Goal: Communication & Community: Answer question/provide support

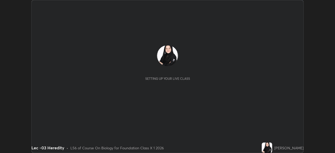
scroll to position [153, 335]
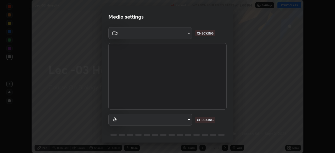
type input "bba66c41345857dcc9a6d4c580dc01eb5c8f13e357e582705132971b55534d29"
type input "ec6ec2dc0f2f3e030c25a31047b233f474420635a2a41b721e21e6901f136957"
click at [188, 119] on body "Erase all Lec -03 Heredity Recording WAS SCHEDULED TO START AT 5:00 PM Settings…" at bounding box center [167, 76] width 335 height 153
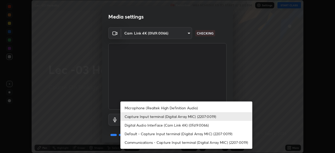
click at [246, 87] on div at bounding box center [167, 76] width 335 height 153
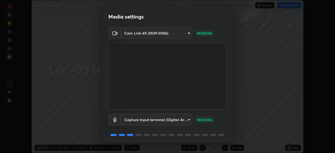
scroll to position [19, 0]
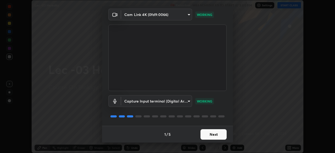
click at [216, 132] on button "Next" at bounding box center [214, 134] width 26 height 10
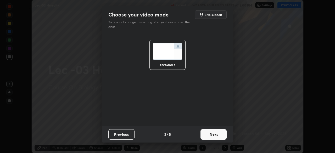
click at [221, 134] on button "Next" at bounding box center [214, 134] width 26 height 10
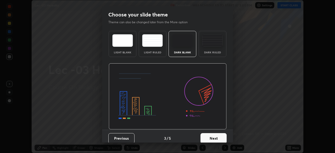
click at [222, 136] on button "Next" at bounding box center [214, 138] width 26 height 10
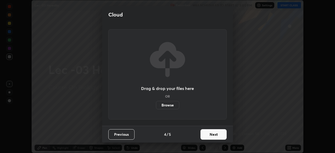
click at [222, 135] on button "Next" at bounding box center [214, 134] width 26 height 10
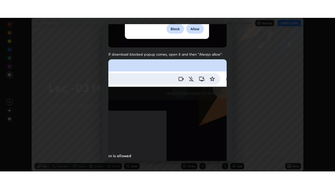
scroll to position [126, 0]
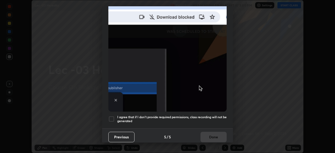
click at [111, 117] on div at bounding box center [111, 119] width 6 height 6
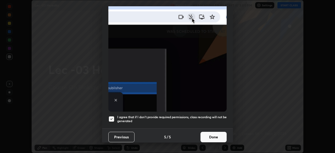
click at [215, 134] on button "Done" at bounding box center [214, 137] width 26 height 10
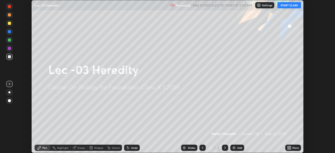
click at [286, 6] on button "START CLASS" at bounding box center [290, 5] width 24 height 6
click at [288, 148] on icon at bounding box center [289, 148] width 4 height 4
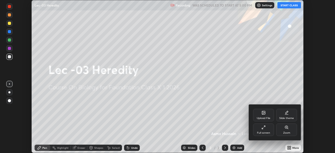
click at [265, 130] on div "Full screen" at bounding box center [263, 130] width 21 height 13
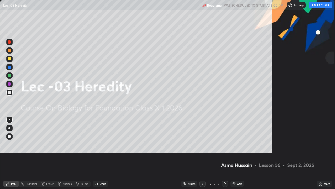
scroll to position [189, 335]
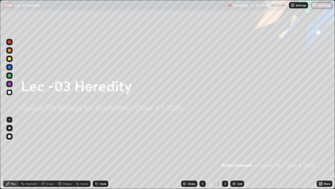
click at [320, 153] on icon at bounding box center [319, 184] width 1 height 1
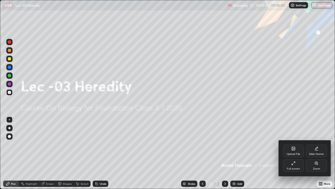
click at [265, 146] on div at bounding box center [167, 94] width 335 height 189
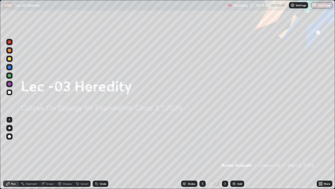
click at [100, 153] on div "Undo" at bounding box center [101, 183] width 16 height 6
click at [100, 153] on div "Undo" at bounding box center [103, 183] width 7 height 3
click at [101, 153] on div "Undo" at bounding box center [103, 183] width 7 height 3
click at [102, 153] on div "Undo" at bounding box center [103, 183] width 7 height 3
click at [48, 153] on div "Eraser" at bounding box center [50, 183] width 8 height 3
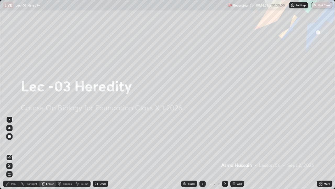
click at [15, 153] on div "Pen" at bounding box center [11, 183] width 16 height 6
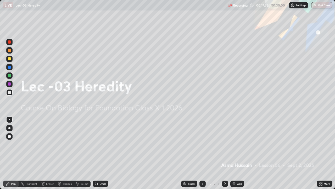
click at [10, 61] on div at bounding box center [9, 59] width 6 height 6
click at [236, 153] on div "Add" at bounding box center [238, 183] width 14 height 6
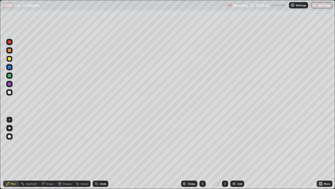
click at [10, 93] on div at bounding box center [9, 92] width 3 height 3
click at [10, 59] on div at bounding box center [9, 58] width 3 height 3
click at [9, 93] on div at bounding box center [9, 92] width 3 height 3
click at [12, 59] on div at bounding box center [9, 59] width 6 height 6
click at [9, 94] on div at bounding box center [9, 92] width 6 height 6
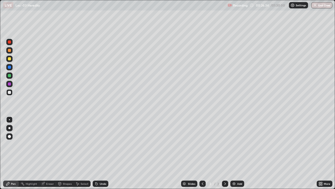
click at [236, 153] on div "Add" at bounding box center [238, 183] width 14 height 6
click at [102, 153] on div "Undo" at bounding box center [103, 183] width 7 height 3
click at [48, 153] on div "Eraser" at bounding box center [50, 183] width 8 height 3
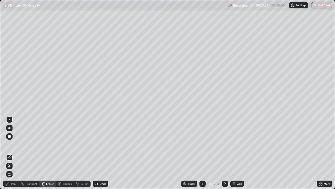
click at [12, 153] on div "Pen" at bounding box center [13, 183] width 5 height 3
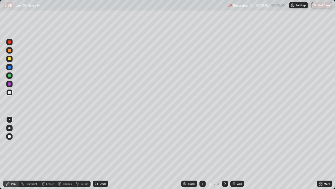
click at [11, 60] on div at bounding box center [9, 59] width 6 height 6
click at [101, 153] on div "Undo" at bounding box center [103, 183] width 7 height 3
click at [100, 153] on div "Undo" at bounding box center [103, 183] width 7 height 3
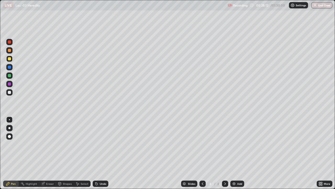
click at [100, 153] on div "Undo" at bounding box center [103, 183] width 7 height 3
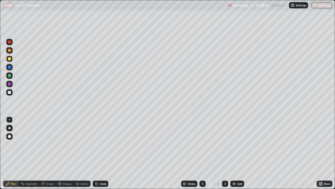
click at [100, 153] on div "Undo" at bounding box center [103, 183] width 7 height 3
click at [11, 94] on div at bounding box center [9, 92] width 6 height 6
click at [100, 153] on div "Undo" at bounding box center [103, 183] width 7 height 3
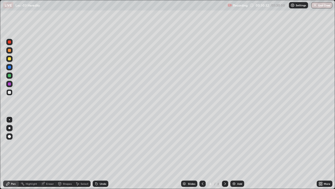
click at [100, 153] on div "Undo" at bounding box center [103, 183] width 7 height 3
click at [99, 153] on div "Undo" at bounding box center [101, 183] width 16 height 6
click at [50, 153] on div "Eraser" at bounding box center [50, 183] width 8 height 3
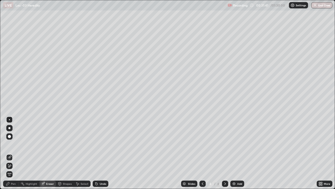
click at [11, 153] on div "Pen" at bounding box center [11, 183] width 16 height 6
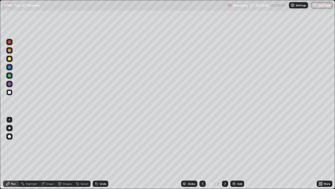
click at [101, 153] on div "Undo" at bounding box center [103, 183] width 7 height 3
click at [101, 153] on div "Undo" at bounding box center [101, 183] width 16 height 6
click at [102, 153] on div "Undo" at bounding box center [101, 183] width 16 height 6
click at [101, 153] on div "Undo" at bounding box center [101, 183] width 16 height 6
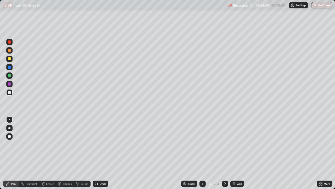
click at [101, 153] on div "Undo" at bounding box center [101, 183] width 16 height 6
click at [102, 153] on div "Undo" at bounding box center [101, 183] width 16 height 6
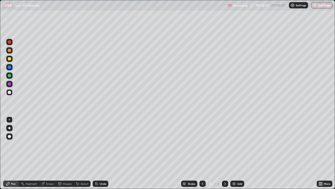
click at [102, 153] on div "Undo" at bounding box center [101, 183] width 16 height 6
click at [102, 153] on div "Undo" at bounding box center [103, 183] width 7 height 3
click at [101, 153] on div "Undo" at bounding box center [103, 183] width 7 height 3
click at [11, 60] on div at bounding box center [9, 59] width 6 height 6
click at [12, 94] on div at bounding box center [9, 92] width 6 height 6
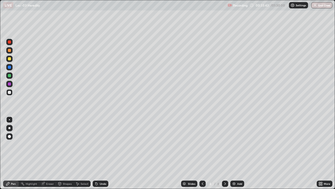
click at [102, 153] on div "Undo" at bounding box center [103, 183] width 7 height 3
click at [103, 153] on div "Undo" at bounding box center [103, 183] width 7 height 3
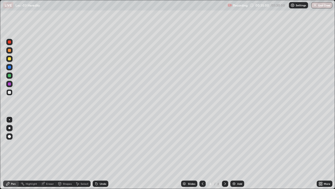
click at [104, 153] on div "Undo" at bounding box center [103, 183] width 7 height 3
click at [105, 153] on div "Undo" at bounding box center [103, 183] width 7 height 3
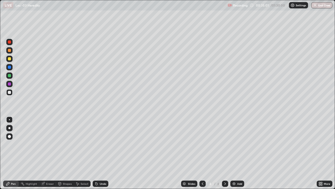
click at [105, 153] on div "Undo" at bounding box center [103, 183] width 7 height 3
click at [104, 153] on div "Undo" at bounding box center [103, 183] width 7 height 3
click at [105, 153] on div "Undo" at bounding box center [103, 183] width 7 height 3
click at [104, 153] on div "Undo" at bounding box center [101, 183] width 16 height 6
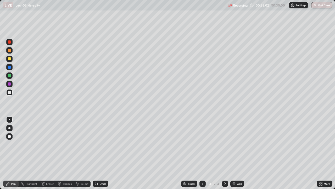
click at [105, 153] on div "Undo" at bounding box center [101, 183] width 16 height 6
click at [104, 153] on div "Undo" at bounding box center [103, 183] width 7 height 3
click at [102, 153] on div "Undo" at bounding box center [103, 183] width 7 height 3
click at [101, 153] on div "Undo" at bounding box center [101, 183] width 16 height 6
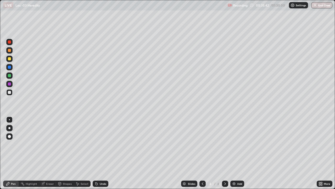
click at [99, 153] on div "Undo" at bounding box center [101, 183] width 16 height 6
click at [203, 153] on icon at bounding box center [203, 183] width 4 height 4
click at [225, 153] on icon at bounding box center [225, 183] width 4 height 4
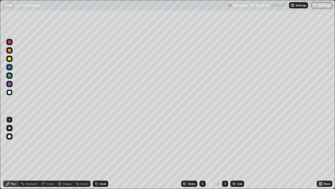
click at [240, 153] on div "Add" at bounding box center [239, 183] width 5 height 3
click at [100, 153] on div "Undo" at bounding box center [103, 183] width 7 height 3
click at [100, 153] on div "Undo" at bounding box center [101, 183] width 16 height 6
click at [10, 60] on div at bounding box center [9, 58] width 3 height 3
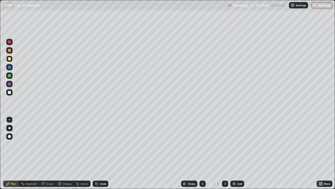
click at [102, 153] on div "Undo" at bounding box center [103, 183] width 7 height 3
click at [10, 93] on div at bounding box center [9, 92] width 3 height 3
click at [11, 59] on div at bounding box center [9, 58] width 3 height 3
click at [235, 153] on img at bounding box center [234, 183] width 4 height 4
click at [99, 153] on div "Undo" at bounding box center [101, 183] width 16 height 6
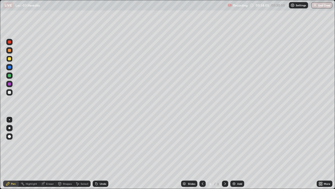
click at [99, 153] on div "Undo" at bounding box center [101, 183] width 16 height 6
click at [9, 93] on div at bounding box center [9, 92] width 3 height 3
click at [48, 153] on div "Eraser" at bounding box center [50, 183] width 8 height 3
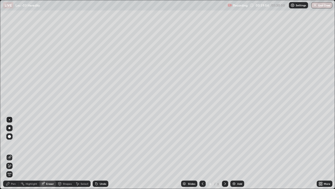
click at [13, 153] on div "Pen" at bounding box center [13, 183] width 5 height 3
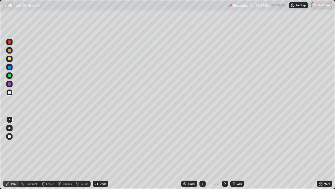
click at [10, 59] on div at bounding box center [9, 58] width 3 height 3
click at [8, 93] on div at bounding box center [9, 92] width 3 height 3
click at [10, 60] on div at bounding box center [9, 58] width 3 height 3
click at [7, 93] on div at bounding box center [9, 92] width 6 height 6
click at [100, 153] on div "Undo" at bounding box center [103, 183] width 7 height 3
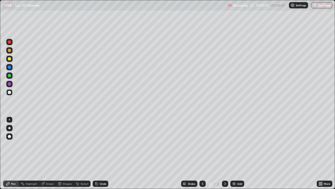
click at [10, 59] on div at bounding box center [9, 58] width 3 height 3
click at [100, 153] on div "Undo" at bounding box center [103, 183] width 7 height 3
click at [200, 153] on div at bounding box center [203, 183] width 6 height 6
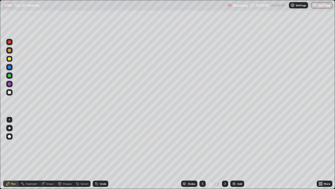
click at [196, 153] on div "Slides" at bounding box center [189, 183] width 16 height 6
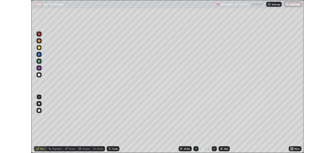
scroll to position [0, 0]
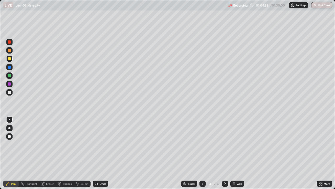
click at [223, 153] on div at bounding box center [225, 183] width 6 height 10
click at [225, 153] on icon at bounding box center [225, 183] width 4 height 4
click at [235, 153] on img at bounding box center [234, 183] width 4 height 4
click at [102, 153] on div "Undo" at bounding box center [103, 183] width 7 height 3
click at [67, 153] on div "Shapes" at bounding box center [67, 183] width 9 height 3
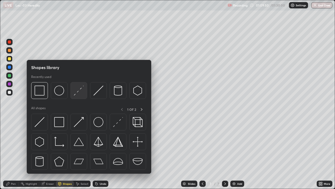
click at [79, 91] on img at bounding box center [79, 90] width 10 height 10
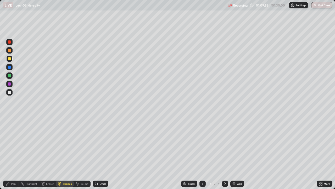
click at [50, 153] on div "Eraser" at bounding box center [47, 183] width 17 height 6
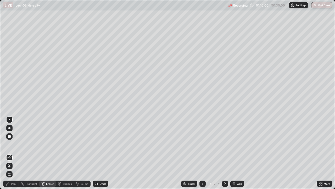
click at [67, 153] on div "Shapes" at bounding box center [67, 183] width 9 height 3
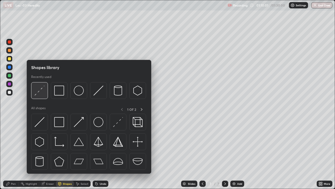
click at [42, 91] on img at bounding box center [40, 90] width 10 height 10
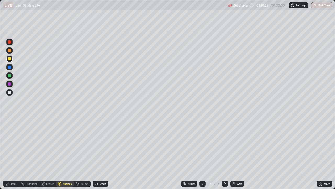
click at [103, 153] on div "Undo" at bounding box center [103, 183] width 7 height 3
click at [13, 153] on div "Pen" at bounding box center [13, 183] width 5 height 3
click at [60, 153] on icon at bounding box center [59, 183] width 3 height 1
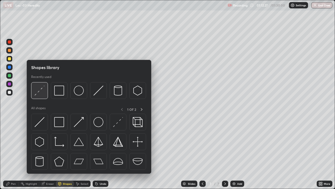
click at [40, 91] on img at bounding box center [40, 90] width 10 height 10
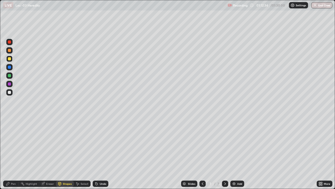
click at [14, 153] on div "Pen" at bounding box center [13, 183] width 5 height 3
click at [10, 91] on div at bounding box center [9, 92] width 3 height 3
click at [100, 153] on div "Undo" at bounding box center [103, 183] width 7 height 3
click at [101, 153] on div "Undo" at bounding box center [103, 183] width 7 height 3
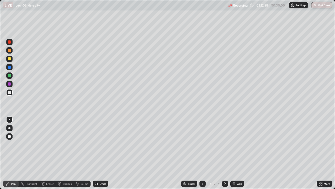
click at [101, 153] on div "Undo" at bounding box center [103, 183] width 7 height 3
click at [48, 153] on div "Eraser" at bounding box center [50, 183] width 8 height 3
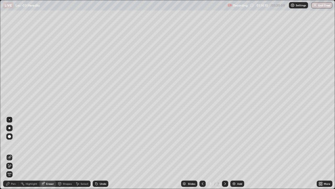
click at [16, 153] on div "Pen" at bounding box center [11, 183] width 16 height 6
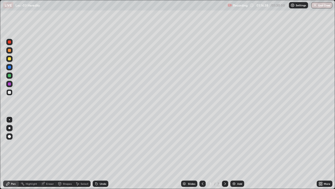
click at [65, 153] on div "Shapes" at bounding box center [67, 183] width 9 height 3
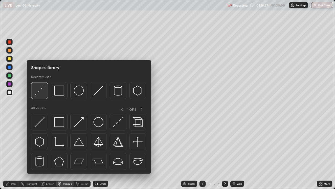
click at [42, 93] on img at bounding box center [40, 90] width 10 height 10
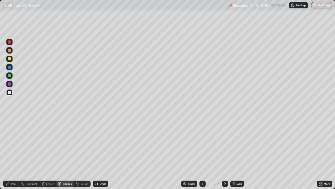
click at [10, 58] on div at bounding box center [9, 58] width 3 height 3
click at [47, 153] on div "Eraser" at bounding box center [50, 183] width 8 height 3
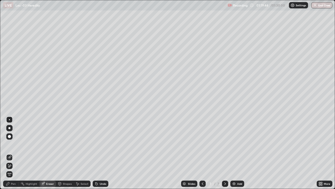
click at [101, 153] on div "Undo" at bounding box center [103, 183] width 7 height 3
click at [13, 153] on div "Pen" at bounding box center [13, 183] width 5 height 3
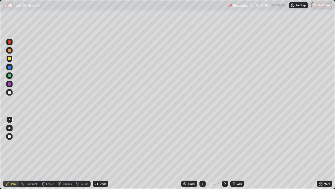
click at [49, 153] on div "Eraser" at bounding box center [50, 183] width 8 height 3
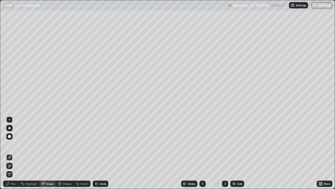
click at [12, 153] on div "Pen" at bounding box center [13, 183] width 5 height 3
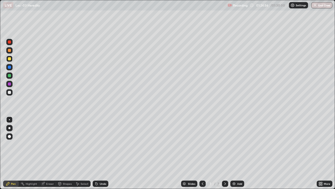
click at [201, 153] on icon at bounding box center [203, 183] width 4 height 4
click at [225, 153] on icon at bounding box center [226, 183] width 2 height 3
click at [320, 153] on icon at bounding box center [319, 182] width 1 height 1
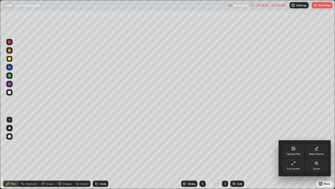
click at [299, 153] on div "Full screen" at bounding box center [293, 165] width 21 height 13
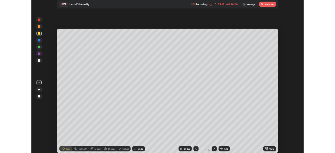
scroll to position [26052, 25870]
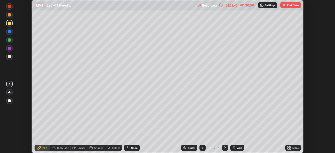
click at [297, 6] on button "End Class" at bounding box center [291, 5] width 21 height 6
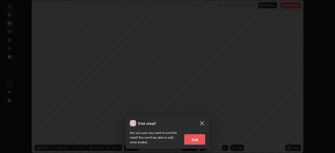
click at [198, 139] on button "End" at bounding box center [194, 139] width 21 height 10
